Goal: Information Seeking & Learning: Learn about a topic

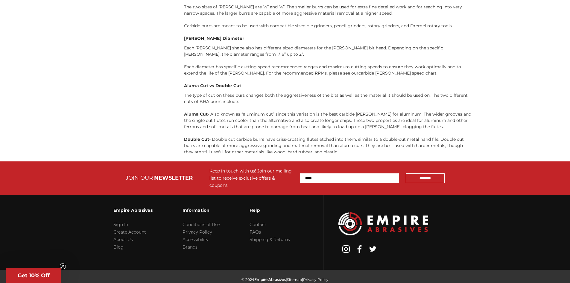
scroll to position [1099, 0]
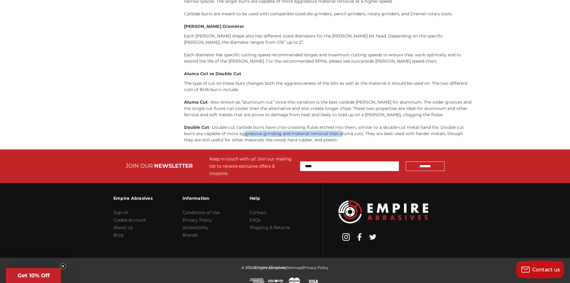
drag, startPoint x: 242, startPoint y: 133, endPoint x: 339, endPoint y: 132, distance: 97.0
click at [339, 132] on p "Double Cut - Double cut carbide burrs have criss-crossing flutes etched into th…" at bounding box center [328, 133] width 288 height 19
drag, startPoint x: 284, startPoint y: 132, endPoint x: 342, endPoint y: 131, distance: 58.1
click at [341, 131] on p "Double Cut - Double cut carbide burrs have criss-crossing flutes etched into th…" at bounding box center [328, 133] width 288 height 19
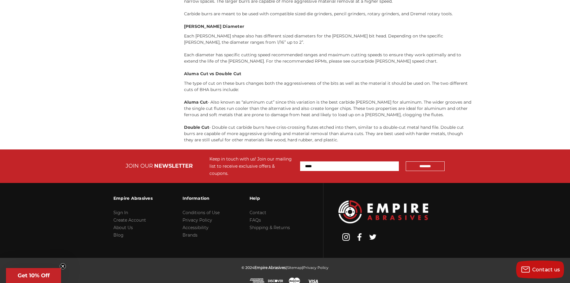
click at [342, 131] on p "Double Cut - Double cut carbide burrs have criss-crossing flutes etched into th…" at bounding box center [328, 133] width 288 height 19
drag, startPoint x: 341, startPoint y: 132, endPoint x: 377, endPoint y: 132, distance: 35.6
click at [375, 132] on p "Double Cut - Double cut carbide burrs have criss-crossing flutes etched into th…" at bounding box center [328, 133] width 288 height 19
click at [378, 132] on p "Double Cut - Double cut carbide burrs have criss-crossing flutes etched into th…" at bounding box center [328, 133] width 288 height 19
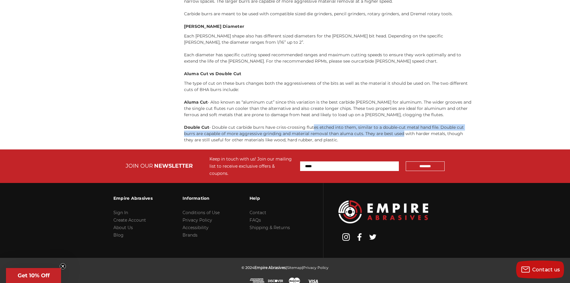
drag, startPoint x: 313, startPoint y: 128, endPoint x: 413, endPoint y: 132, distance: 100.4
click at [411, 132] on p "Double Cut - Double cut carbide burrs have criss-crossing flutes etched into th…" at bounding box center [328, 133] width 288 height 19
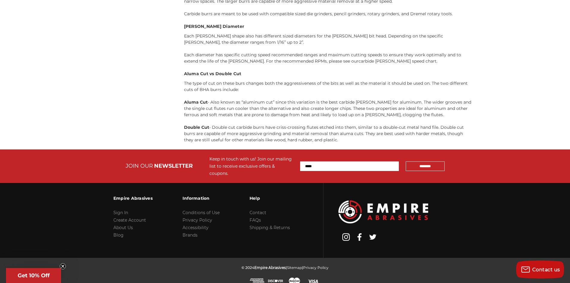
click at [414, 132] on p "Double Cut - Double cut carbide burrs have criss-crossing flutes etched into th…" at bounding box center [328, 133] width 288 height 19
drag, startPoint x: 331, startPoint y: 132, endPoint x: 415, endPoint y: 133, distance: 84.1
click at [413, 133] on p "Double Cut - Double cut carbide burrs have criss-crossing flutes etched into th…" at bounding box center [328, 133] width 288 height 19
click at [415, 133] on p "Double Cut - Double cut carbide burrs have criss-crossing flutes etched into th…" at bounding box center [328, 133] width 288 height 19
drag, startPoint x: 194, startPoint y: 132, endPoint x: 367, endPoint y: 135, distance: 173.1
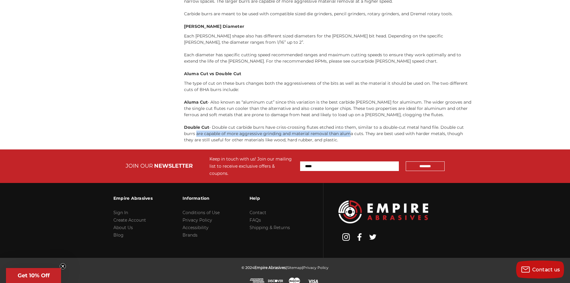
click at [362, 135] on p "Double Cut - Double cut carbide burrs have criss-crossing flutes etched into th…" at bounding box center [328, 133] width 288 height 19
click at [367, 135] on p "Double Cut - Double cut carbide burrs have criss-crossing flutes etched into th…" at bounding box center [328, 133] width 288 height 19
drag, startPoint x: 404, startPoint y: 142, endPoint x: 214, endPoint y: 119, distance: 190.9
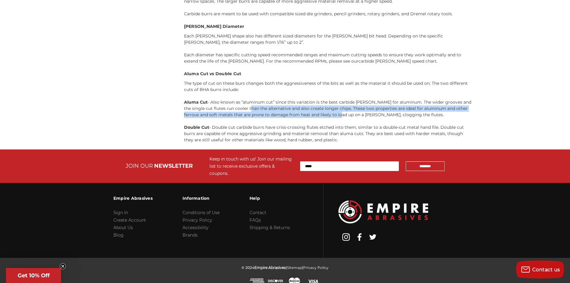
drag, startPoint x: 254, startPoint y: 106, endPoint x: 378, endPoint y: 114, distance: 124.2
click at [373, 114] on p "Aluma Cut - Also known as “aluminum cut” since this variation is the best carbi…" at bounding box center [328, 108] width 288 height 19
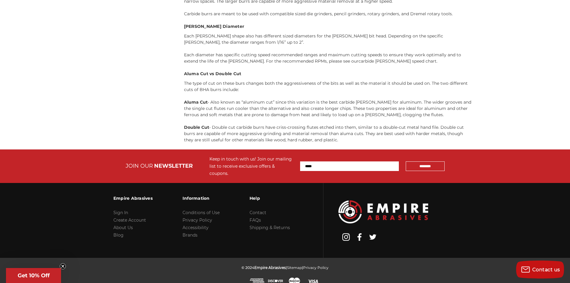
click at [384, 114] on p "Aluma Cut - Also known as “aluminum cut” since this variation is the best carbi…" at bounding box center [328, 108] width 288 height 19
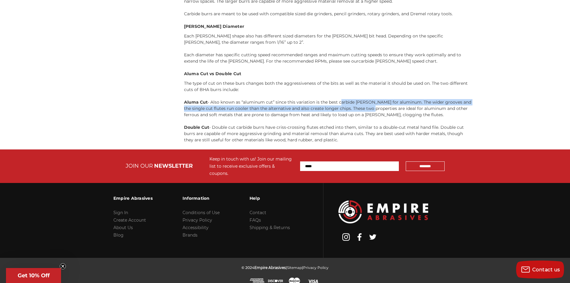
drag, startPoint x: 379, startPoint y: 109, endPoint x: 404, endPoint y: 110, distance: 24.9
click at [399, 110] on p "Aluma Cut - Also known as “aluminum cut” since this variation is the best carbi…" at bounding box center [328, 108] width 288 height 19
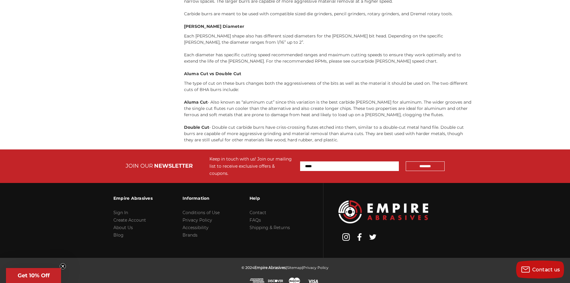
click at [406, 110] on p "Aluma Cut - Also known as “aluminum cut” since this variation is the best carbi…" at bounding box center [328, 108] width 288 height 19
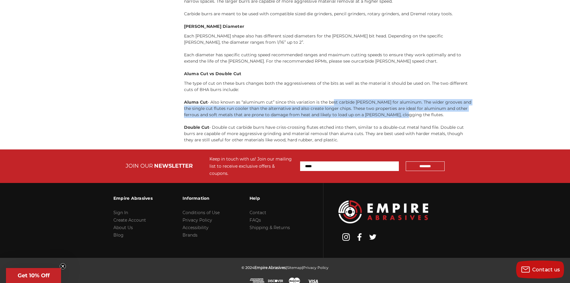
click at [430, 116] on p "Aluma Cut - Also known as “aluminum cut” since this variation is the best carbi…" at bounding box center [328, 108] width 288 height 19
drag, startPoint x: 443, startPoint y: 116, endPoint x: 426, endPoint y: 109, distance: 18.6
click at [443, 116] on p "Aluma Cut - Also known as “aluminum cut” since this variation is the best carbi…" at bounding box center [328, 108] width 288 height 19
drag, startPoint x: 363, startPoint y: 107, endPoint x: 168, endPoint y: 99, distance: 195.1
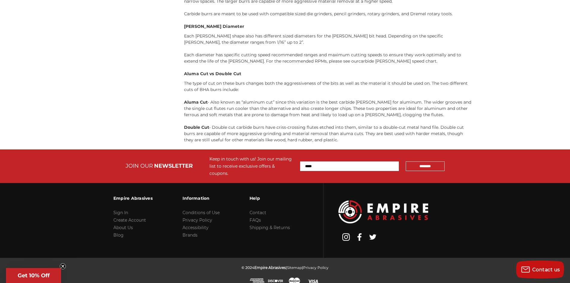
click at [197, 90] on p "The type of cut on these burs changes both the aggressiveness of the bits as we…" at bounding box center [328, 86] width 288 height 13
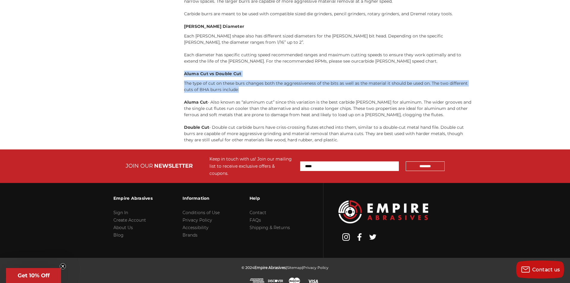
drag, startPoint x: 183, startPoint y: 75, endPoint x: 279, endPoint y: 91, distance: 97.1
click at [279, 91] on p "The type of cut on these burs changes both the aggressiveness of the bits as we…" at bounding box center [328, 86] width 288 height 13
drag, startPoint x: 275, startPoint y: 92, endPoint x: 153, endPoint y: 65, distance: 125.3
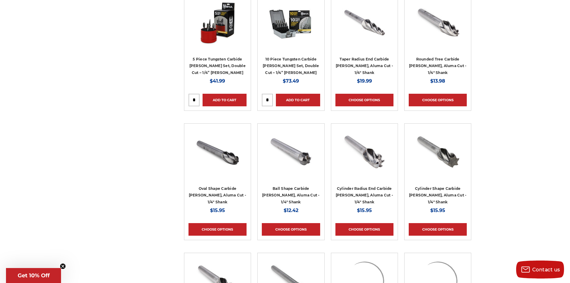
scroll to position [739, 0]
